Goal: Information Seeking & Learning: Learn about a topic

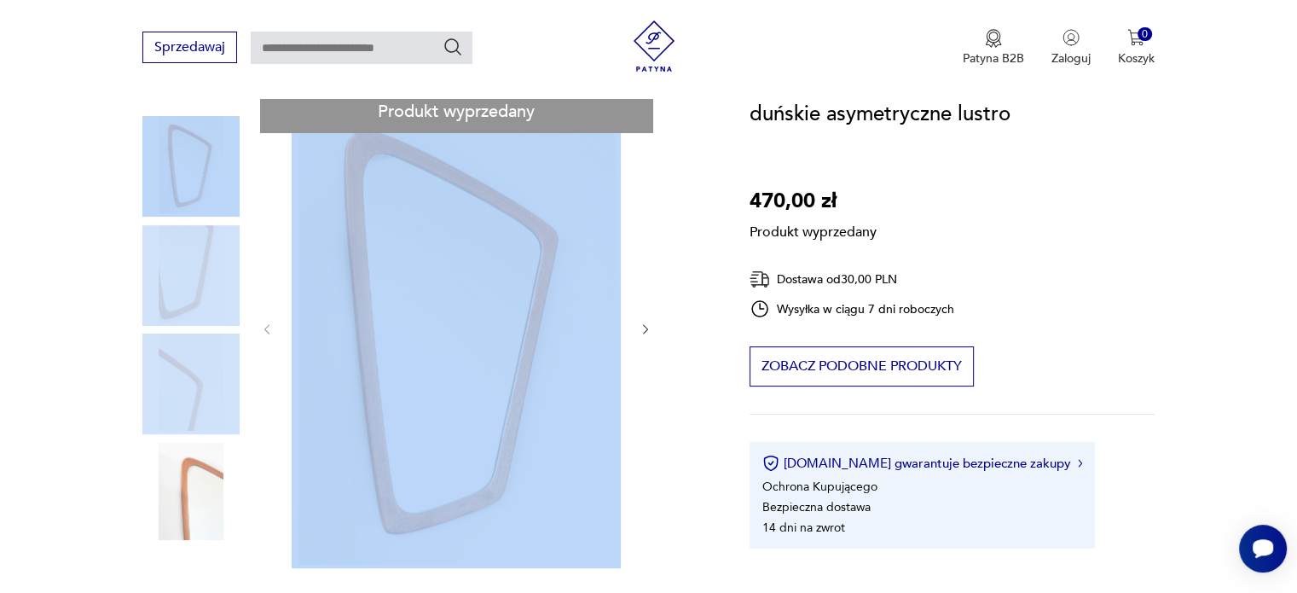
drag, startPoint x: 0, startPoint y: 0, endPoint x: 263, endPoint y: 347, distance: 435.3
click at [263, 347] on div "Produkt wyprzedany Opis produktu asymetryczne drewniane lustro, duński design w…" at bounding box center [425, 589] width 566 height 999
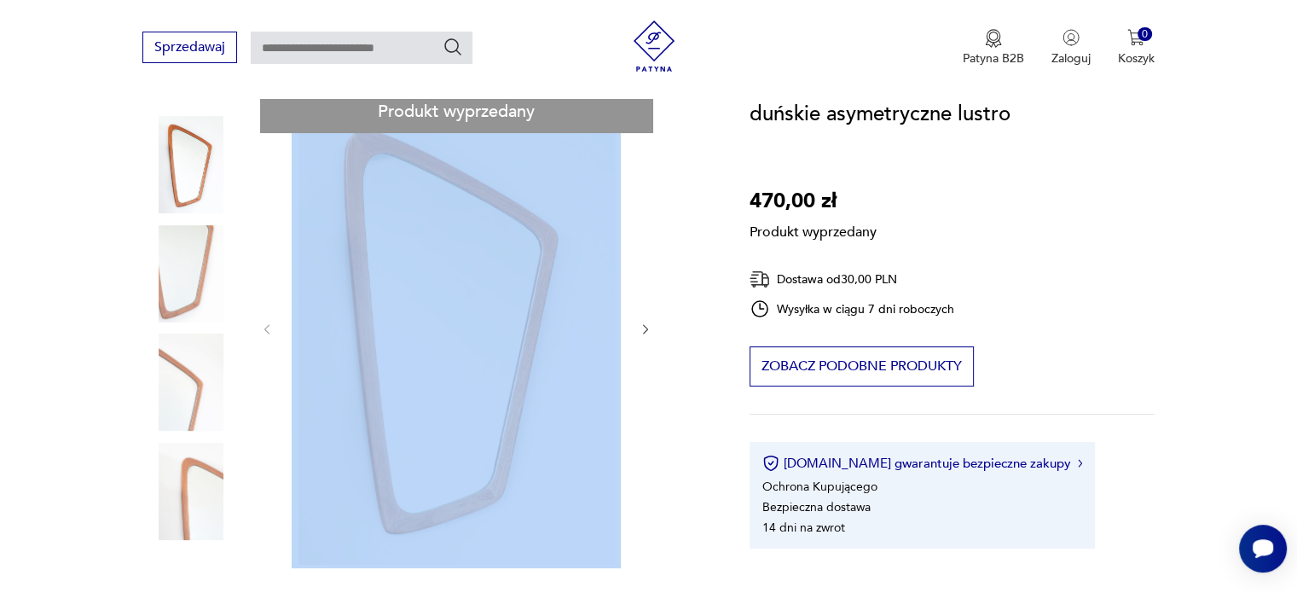
click at [263, 347] on div "Produkt wyprzedany Opis produktu asymetryczne drewniane lustro, duński design w…" at bounding box center [425, 589] width 566 height 999
click at [266, 330] on div "Produkt wyprzedany Opis produktu asymetryczne drewniane lustro, duński design w…" at bounding box center [425, 589] width 566 height 999
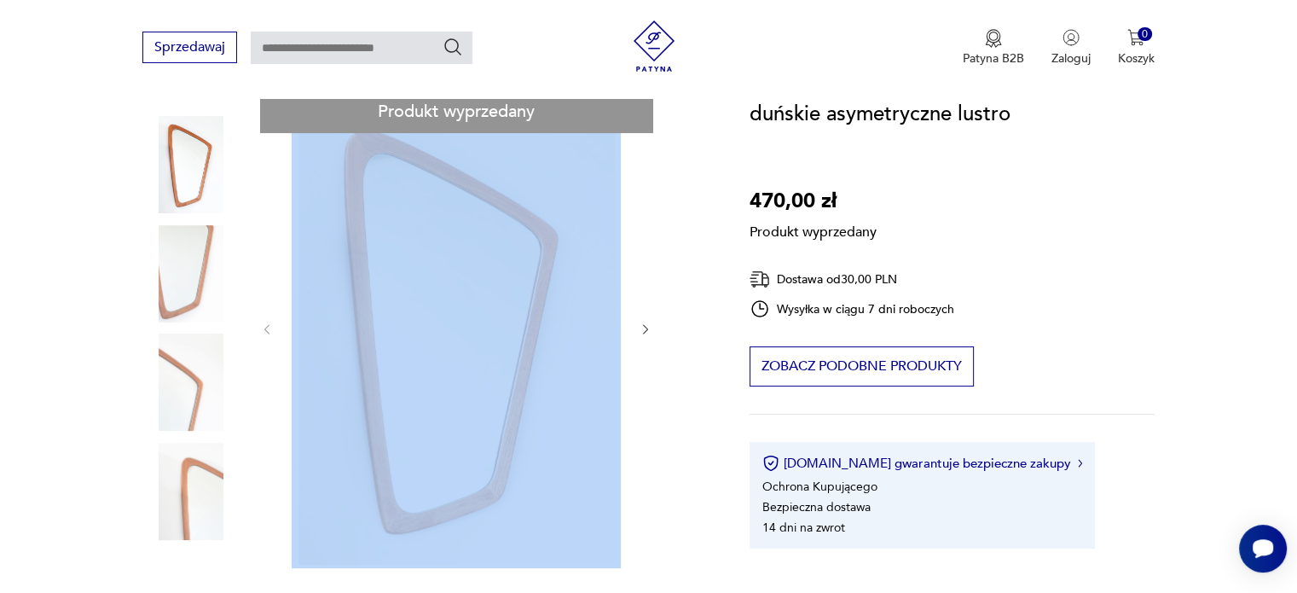
drag, startPoint x: 424, startPoint y: 170, endPoint x: 390, endPoint y: 396, distance: 228.6
click at [390, 396] on div "Produkt wyprzedany Opis produktu asymetryczne drewniane lustro, duński design w…" at bounding box center [425, 589] width 566 height 999
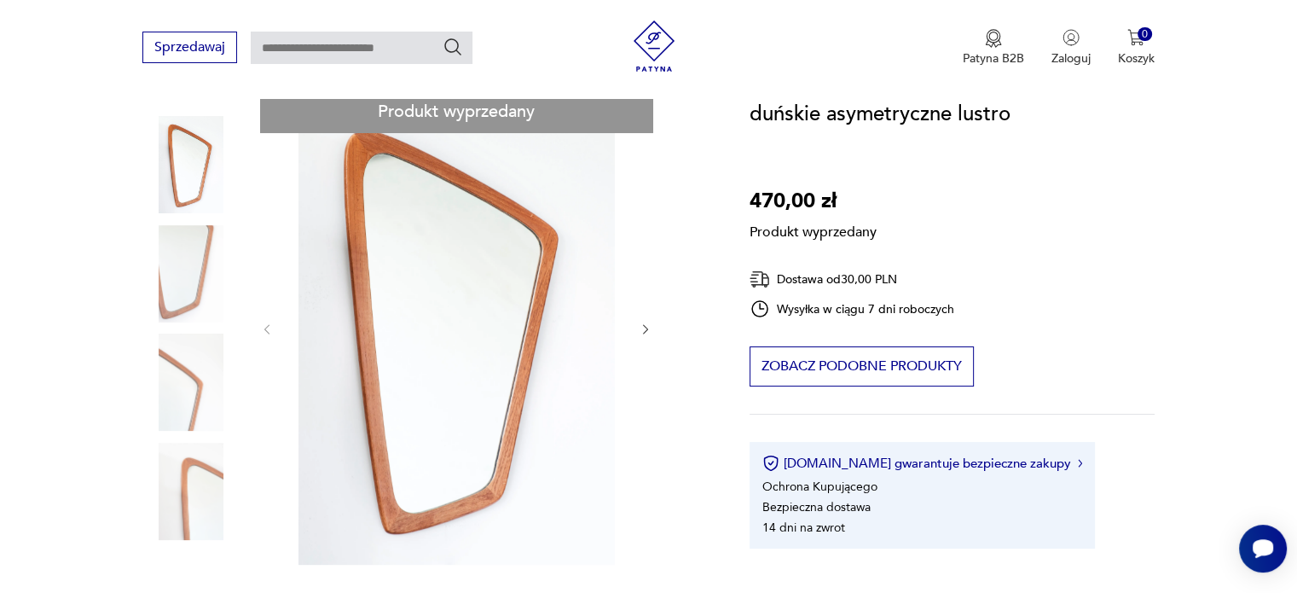
drag, startPoint x: 390, startPoint y: 396, endPoint x: 507, endPoint y: 484, distance: 146.2
click at [507, 484] on div "Produkt wyprzedany Opis produktu asymetryczne drewniane lustro, duński design w…" at bounding box center [425, 589] width 566 height 999
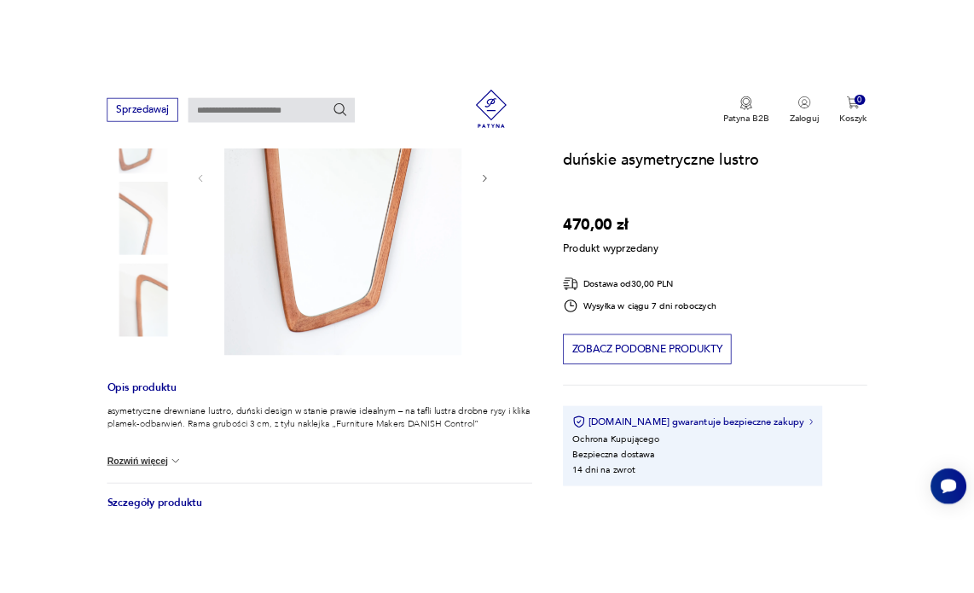
scroll to position [262, 0]
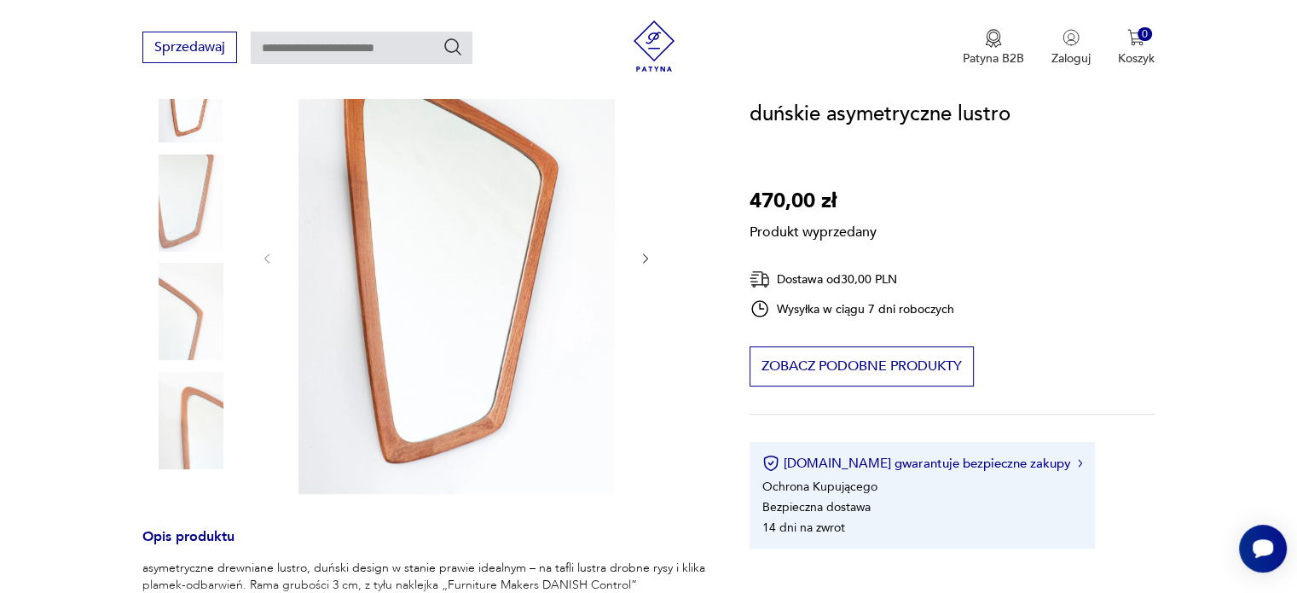
drag, startPoint x: 409, startPoint y: 264, endPoint x: 368, endPoint y: 272, distance: 41.8
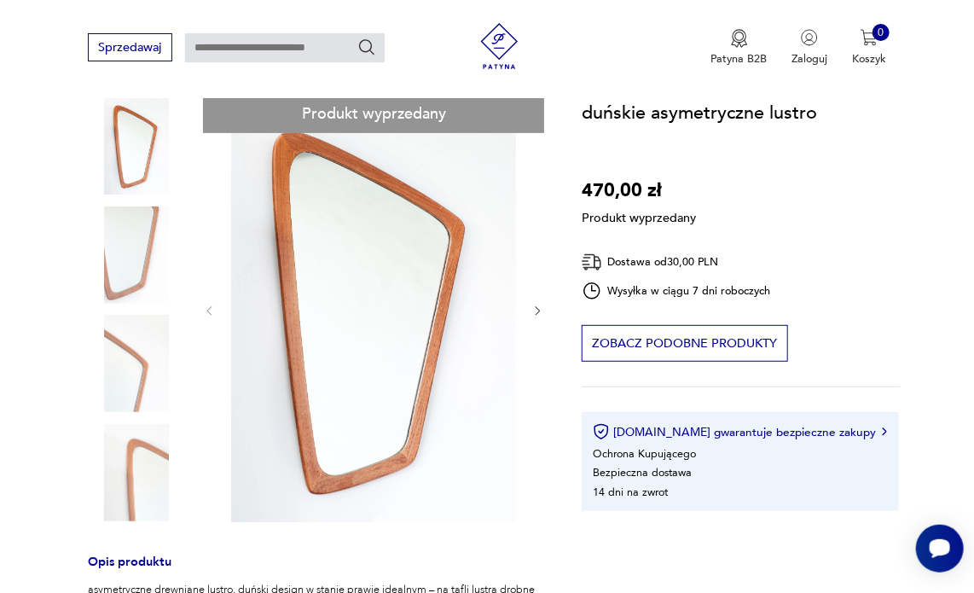
scroll to position [160, 0]
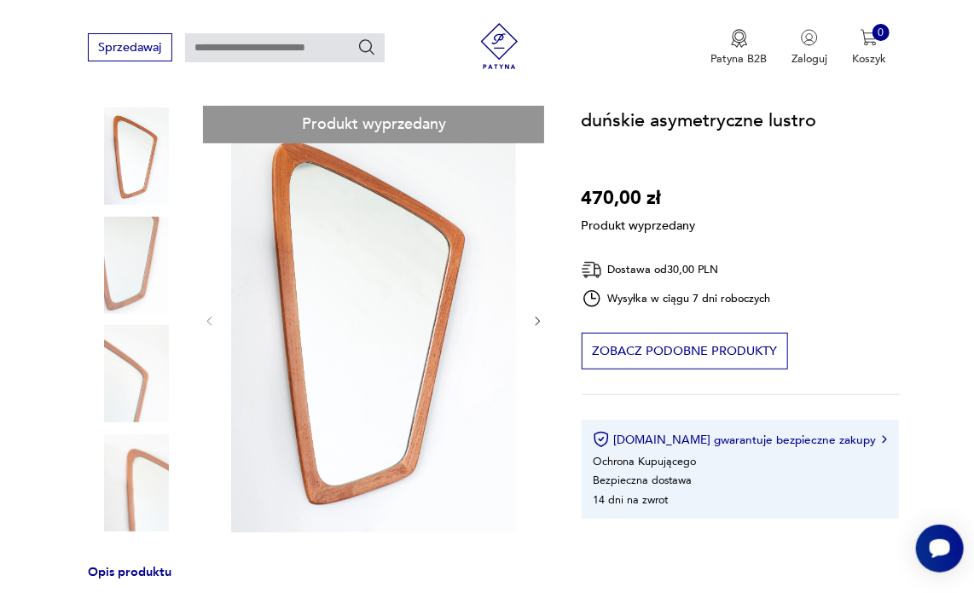
drag, startPoint x: 347, startPoint y: 271, endPoint x: 298, endPoint y: 345, distance: 88.5
drag, startPoint x: 298, startPoint y: 345, endPoint x: 368, endPoint y: 402, distance: 91.0
drag, startPoint x: 368, startPoint y: 402, endPoint x: 324, endPoint y: 298, distance: 112.3
click at [324, 298] on div "Produkt wyprzedany Opis produktu asymetryczne drewniane lustro, duński design w…" at bounding box center [316, 571] width 457 height 931
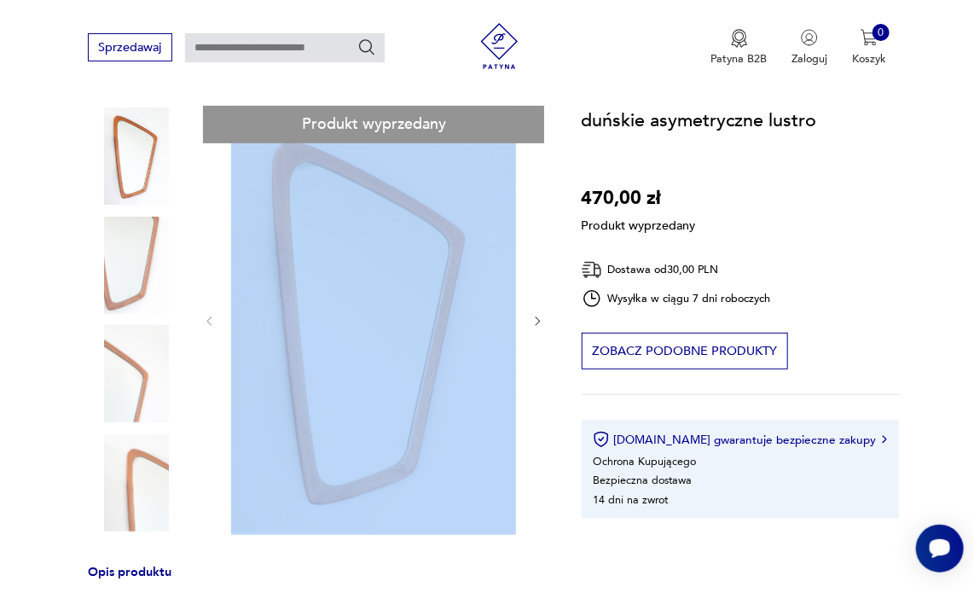
click at [324, 298] on div "Produkt wyprzedany Opis produktu asymetryczne drewniane lustro, duński design w…" at bounding box center [316, 571] width 457 height 931
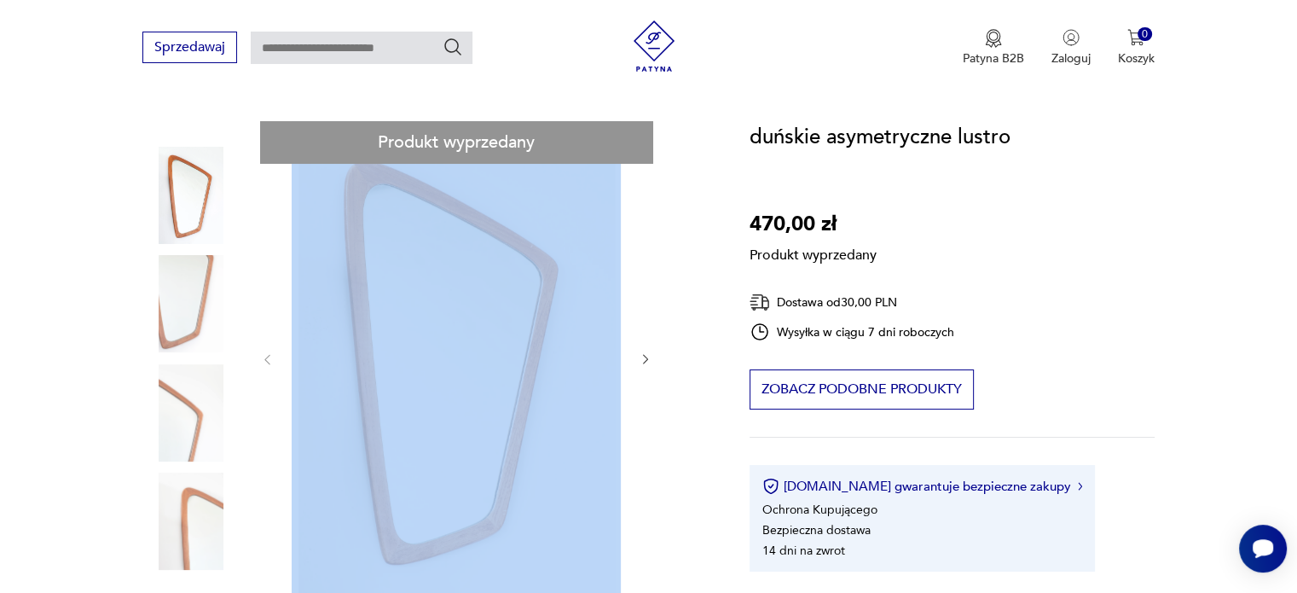
drag, startPoint x: 399, startPoint y: 344, endPoint x: 355, endPoint y: 391, distance: 65.2
